Goal: Transaction & Acquisition: Purchase product/service

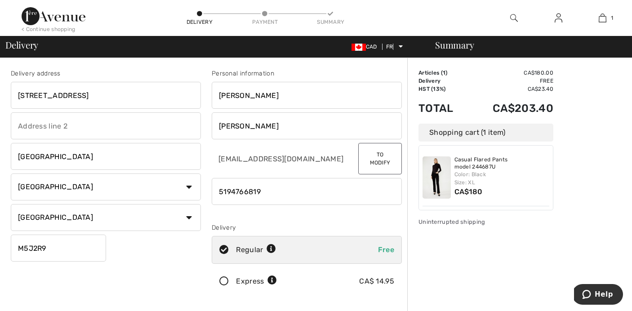
scroll to position [2, 0]
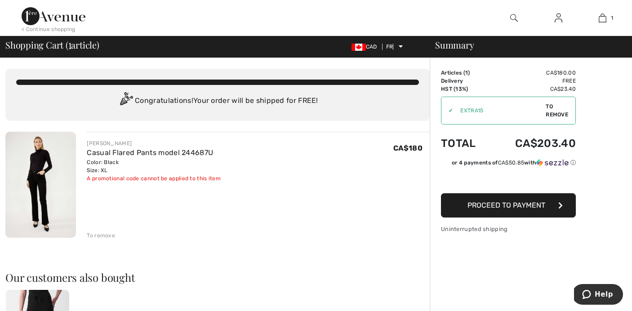
click at [555, 111] on span "To remove" at bounding box center [557, 111] width 22 height 16
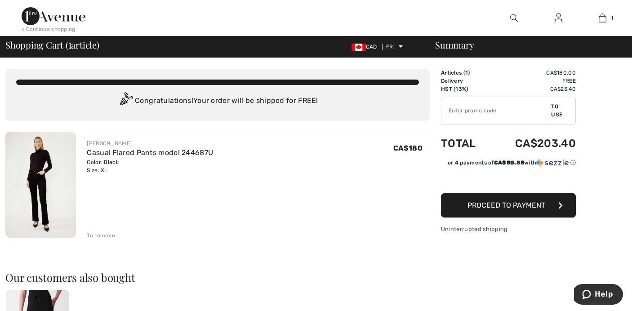
click at [467, 114] on input "TEXT" at bounding box center [497, 110] width 110 height 27
type input "NEW15"
click at [548, 205] on button "Proceed to payment" at bounding box center [508, 205] width 135 height 24
click at [557, 112] on font "To use" at bounding box center [556, 110] width 11 height 14
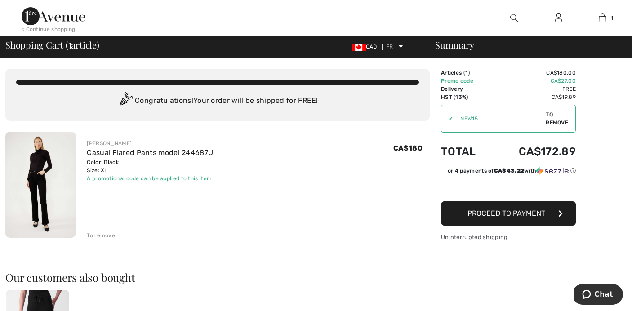
click at [536, 212] on font "Proceed to payment" at bounding box center [507, 213] width 78 height 9
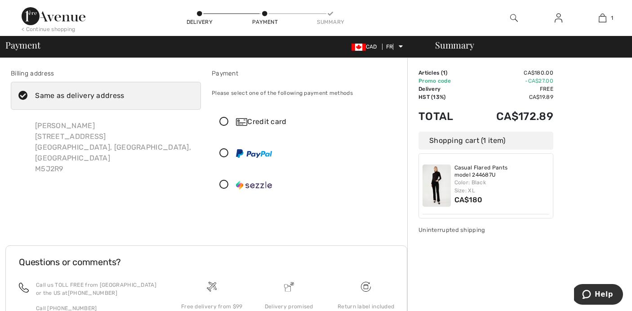
click at [25, 94] on icon at bounding box center [23, 95] width 24 height 9
click at [125, 94] on input "Same as delivery address" at bounding box center [128, 95] width 6 height 27
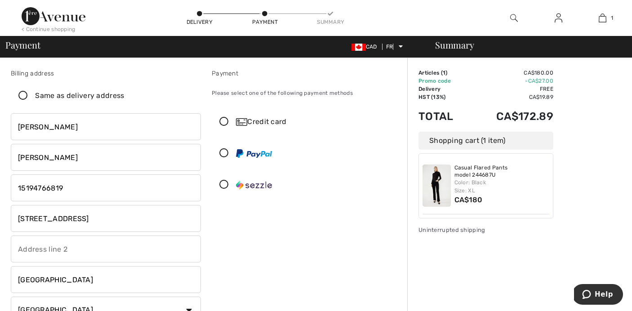
checkbox input "false"
drag, startPoint x: 132, startPoint y: 221, endPoint x: 0, endPoint y: 219, distance: 131.8
type input "[STREET_ADDRESS]"
type input "[GEOGRAPHIC_DATA]"
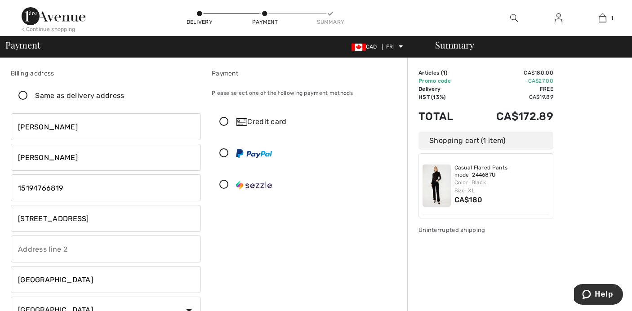
scroll to position [2, 0]
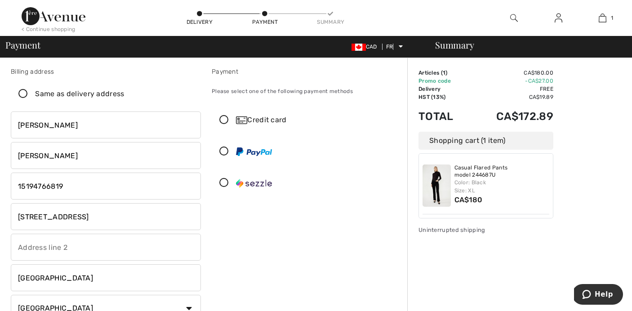
type input "N6K2H9"
click at [223, 118] on icon at bounding box center [224, 120] width 24 height 9
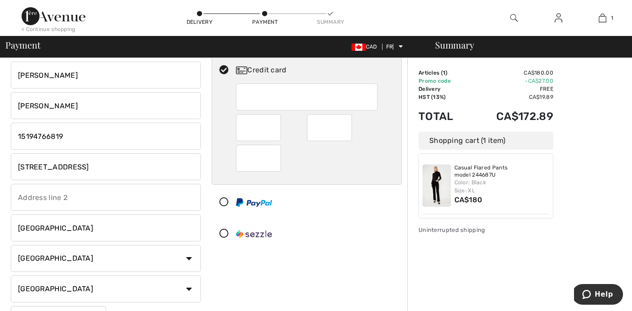
scroll to position [0, 0]
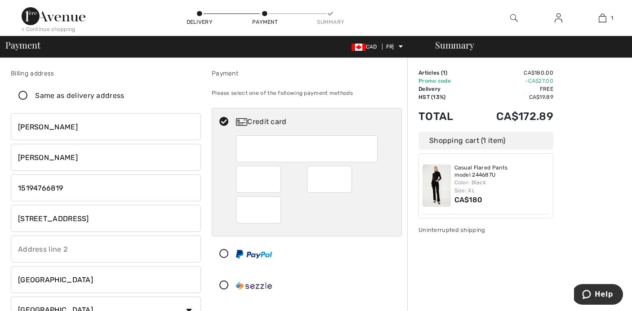
click at [276, 181] on div at bounding box center [258, 179] width 45 height 27
click at [313, 177] on div at bounding box center [329, 179] width 45 height 27
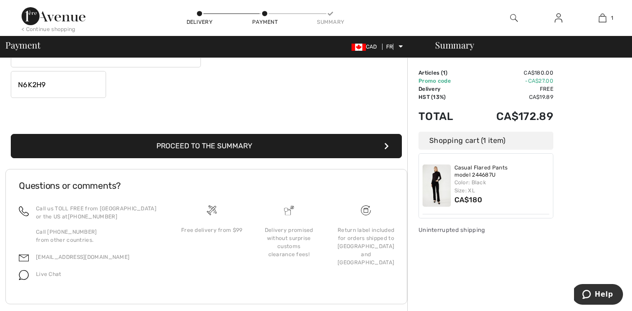
scroll to position [290, 0]
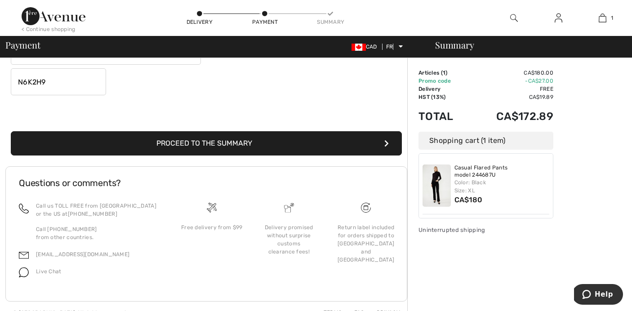
click at [302, 151] on button "Proceed to the summary" at bounding box center [206, 143] width 391 height 24
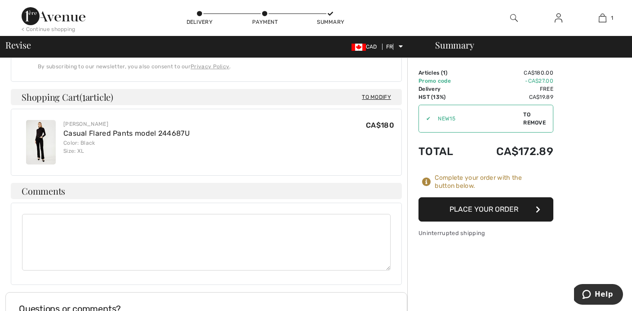
scroll to position [389, 0]
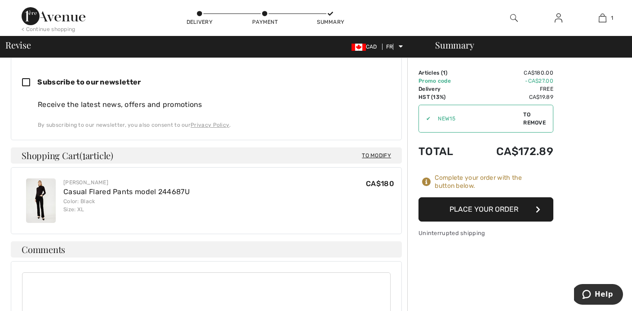
click at [507, 210] on font "Place your order" at bounding box center [484, 209] width 69 height 9
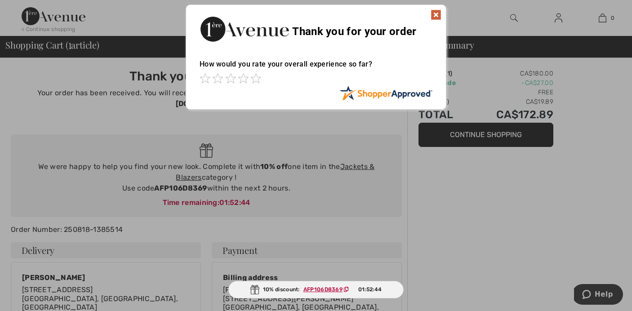
click at [439, 14] on img at bounding box center [436, 14] width 11 height 11
